Goal: Task Accomplishment & Management: Complete application form

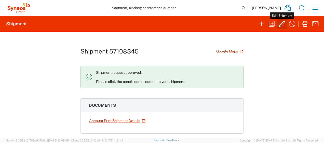
click at [280, 25] on icon "button" at bounding box center [281, 24] width 8 height 8
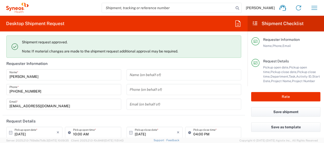
type input "Your Packaging"
type input "4510 DEPARTMENTAL EXPENSE"
type input "[GEOGRAPHIC_DATA]"
type input "4510 DEPARTMENTAL EXPENSE"
type input "[GEOGRAPHIC_DATA]"
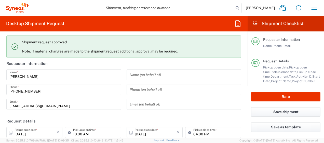
type input "4510"
type input "Syneos Health Ukraine, LLC"
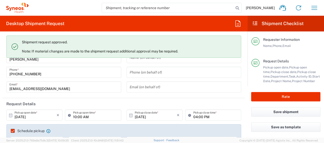
scroll to position [25, 0]
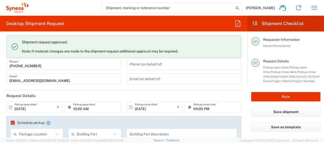
click at [11, 107] on icon at bounding box center [10, 107] width 5 height 5
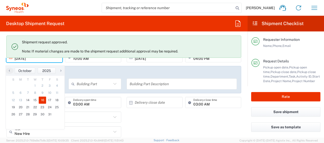
scroll to position [76, 0]
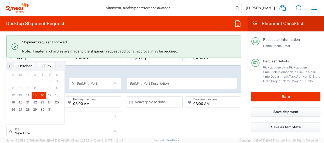
click at [35, 96] on span "15" at bounding box center [35, 95] width 7 height 7
type input "[DATE]"
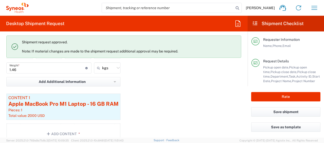
scroll to position [560, 0]
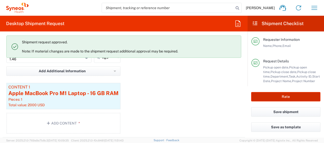
click at [298, 95] on button "Rate" at bounding box center [285, 96] width 69 height 9
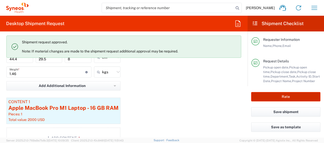
scroll to position [574, 0]
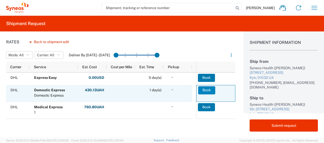
click at [204, 90] on button "Book" at bounding box center [206, 90] width 17 height 8
